Goal: Find contact information: Find contact information

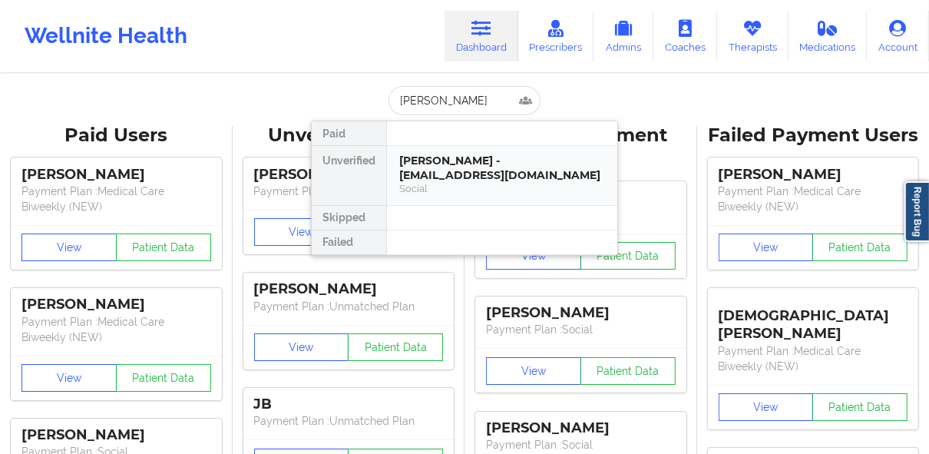
type input "[PERSON_NAME]"
click at [464, 173] on div "[PERSON_NAME] - [EMAIL_ADDRESS][DOMAIN_NAME]" at bounding box center [502, 168] width 206 height 28
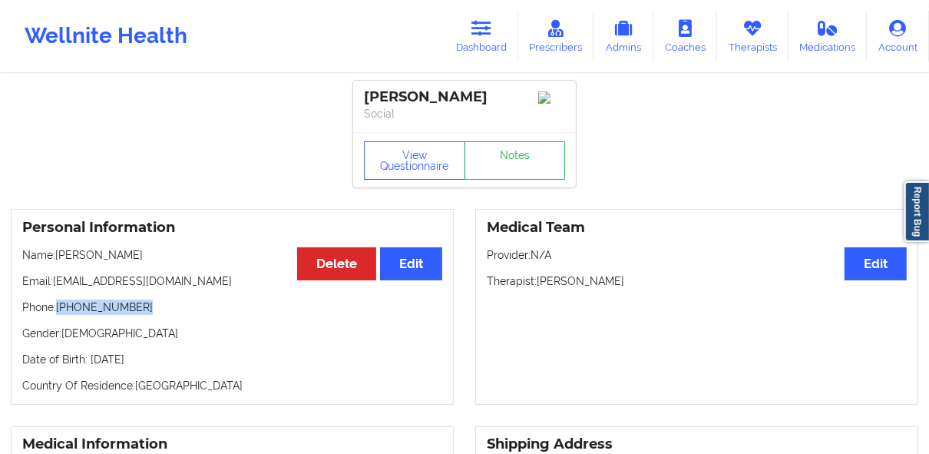
drag, startPoint x: 59, startPoint y: 310, endPoint x: 148, endPoint y: 318, distance: 89.4
click at [148, 315] on p "Phone: [PHONE_NUMBER]" at bounding box center [232, 306] width 420 height 15
copy p "[PHONE_NUMBER]"
click at [475, 43] on link "Dashboard" at bounding box center [481, 36] width 74 height 51
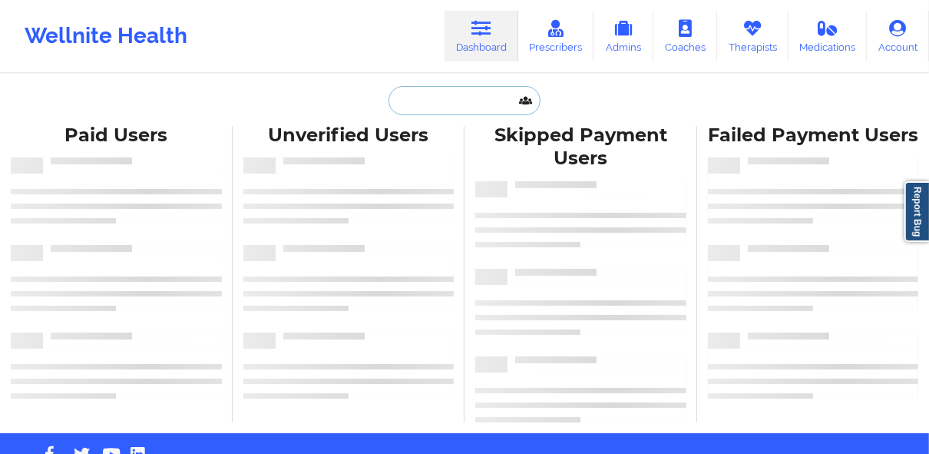
click at [442, 98] on input "text" at bounding box center [464, 100] width 152 height 29
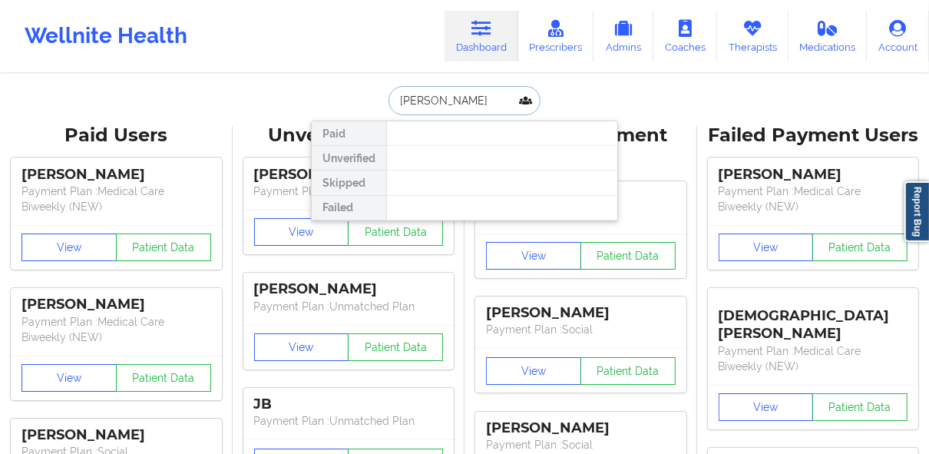
type input "[PERSON_NAME]"
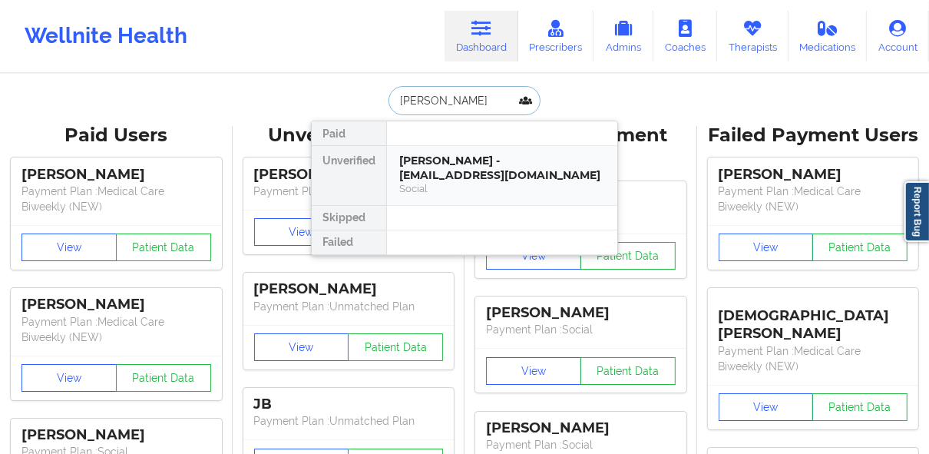
drag, startPoint x: 451, startPoint y: 165, endPoint x: 443, endPoint y: 167, distance: 8.6
click at [443, 167] on div "[PERSON_NAME] - [EMAIL_ADDRESS][DOMAIN_NAME]" at bounding box center [502, 168] width 206 height 28
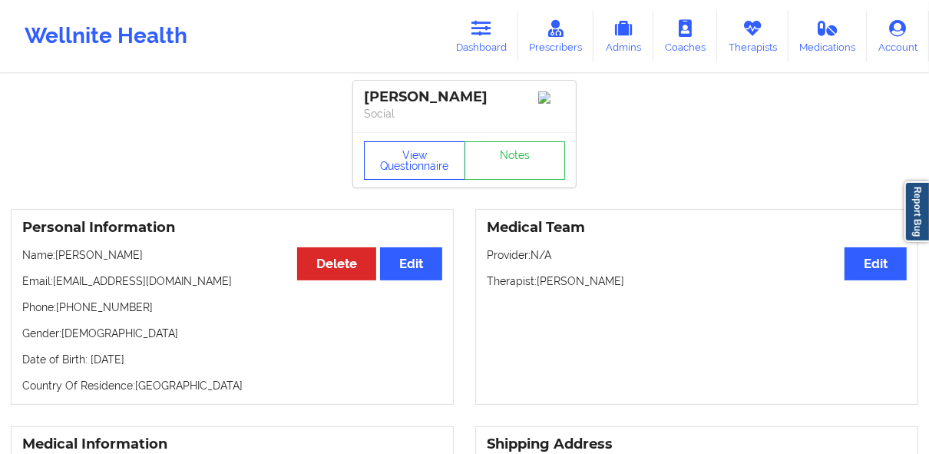
click at [437, 160] on button "View Questionnaire" at bounding box center [414, 160] width 101 height 38
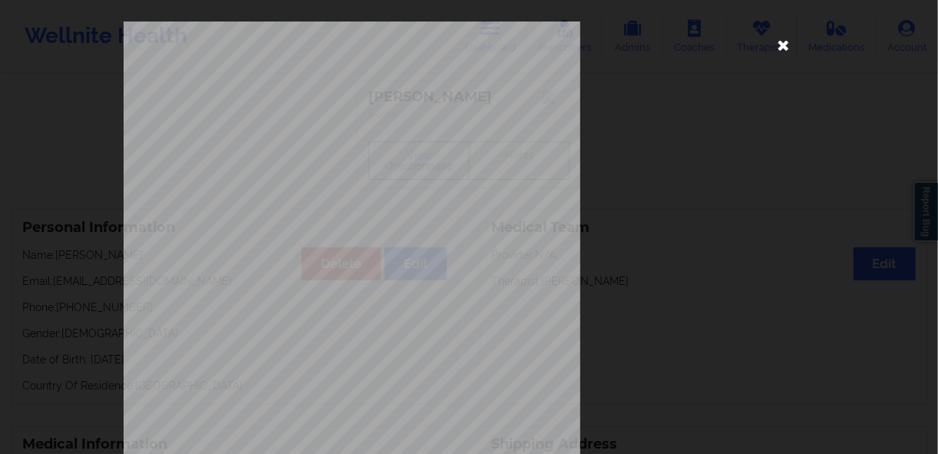
click at [782, 47] on icon at bounding box center [784, 44] width 25 height 25
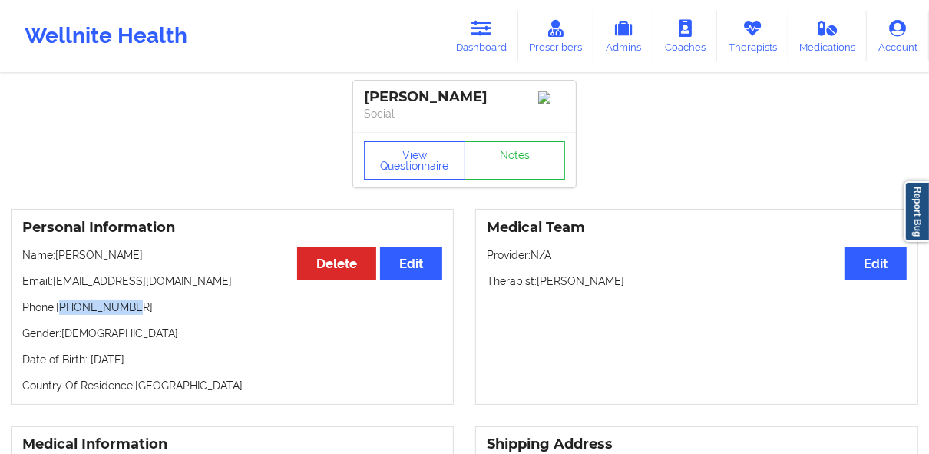
drag, startPoint x: 64, startPoint y: 312, endPoint x: 132, endPoint y: 310, distance: 67.6
click at [131, 310] on p "Phone: +19523817299" at bounding box center [232, 306] width 420 height 15
copy p "19523817299"
